Goal: Information Seeking & Learning: Learn about a topic

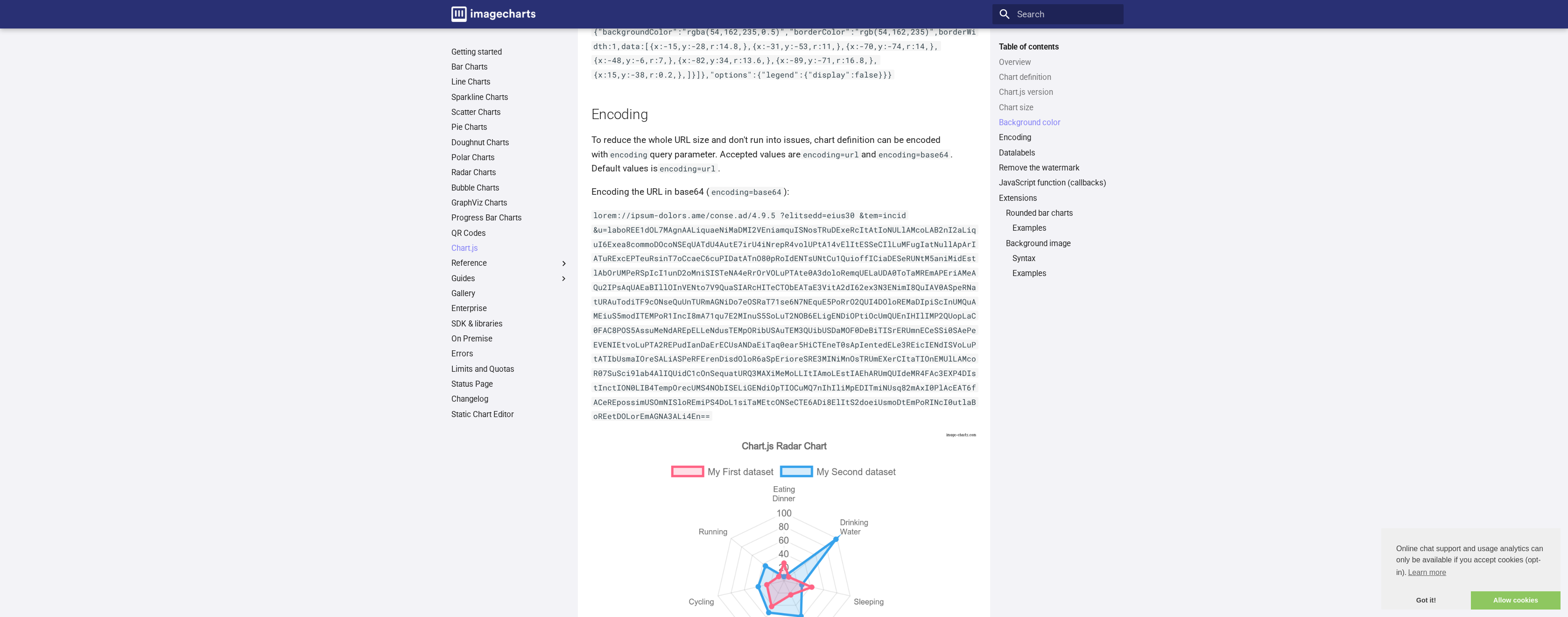
scroll to position [2690, 0]
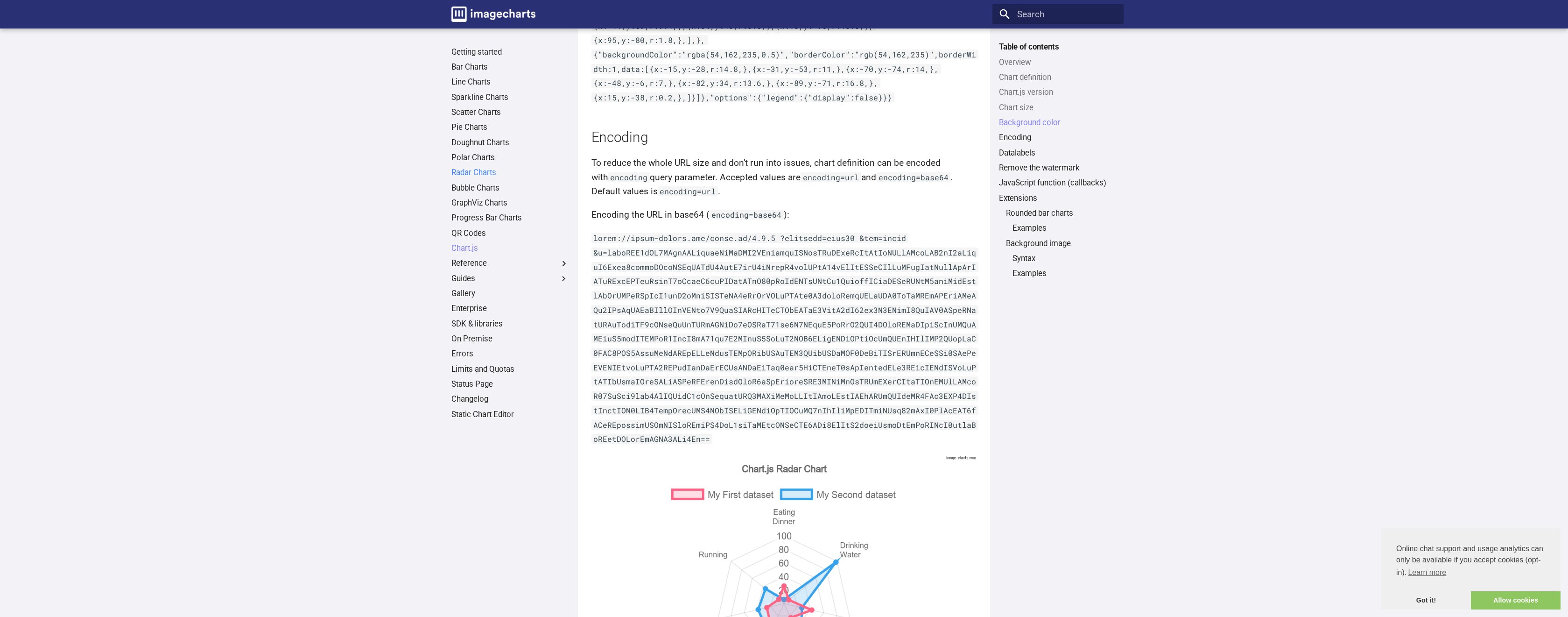
click at [486, 177] on link "Radar Charts" at bounding box center [510, 172] width 117 height 10
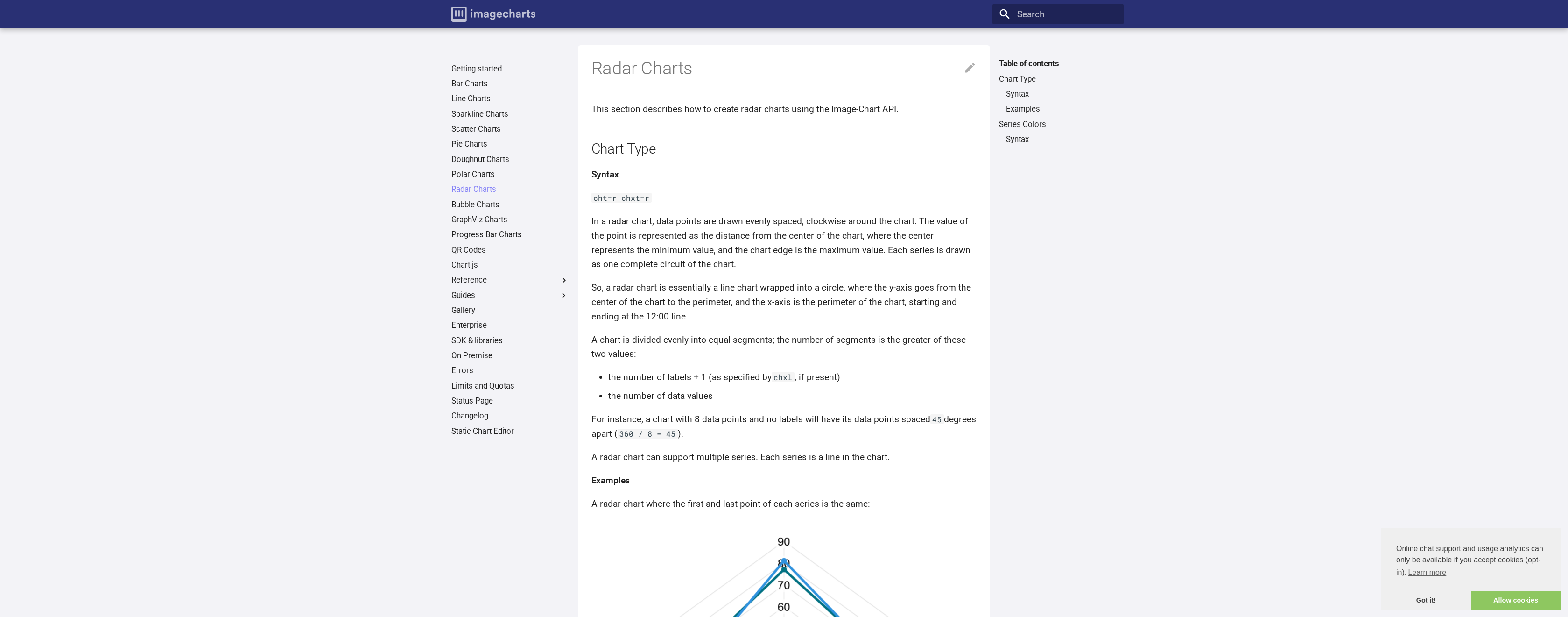
click at [516, 20] on img "Image-Charts documentation" at bounding box center [494, 14] width 84 height 15
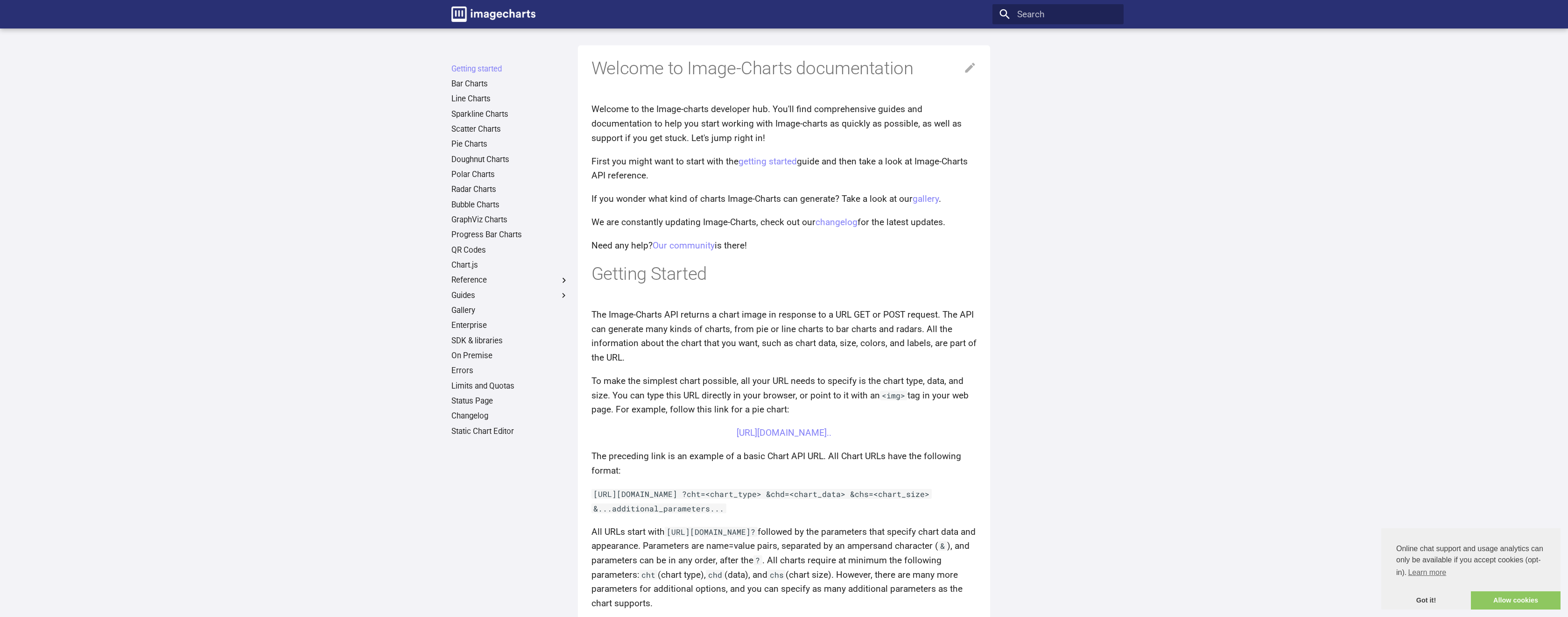
drag, startPoint x: 1253, startPoint y: 261, endPoint x: 1247, endPoint y: 273, distance: 13.4
click at [1247, 273] on main "Getting started Bar Charts Line Charts Sparkline Charts Scatter Charts Pie Char…" at bounding box center [784, 560] width 1568 height 1063
click at [782, 435] on link "https://image-charts.com/chart?chs=700x190&chd=t:60,40&cht=p3&chl=Hello%7CWorld…" at bounding box center [784, 433] width 95 height 11
